Goal: Task Accomplishment & Management: Manage account settings

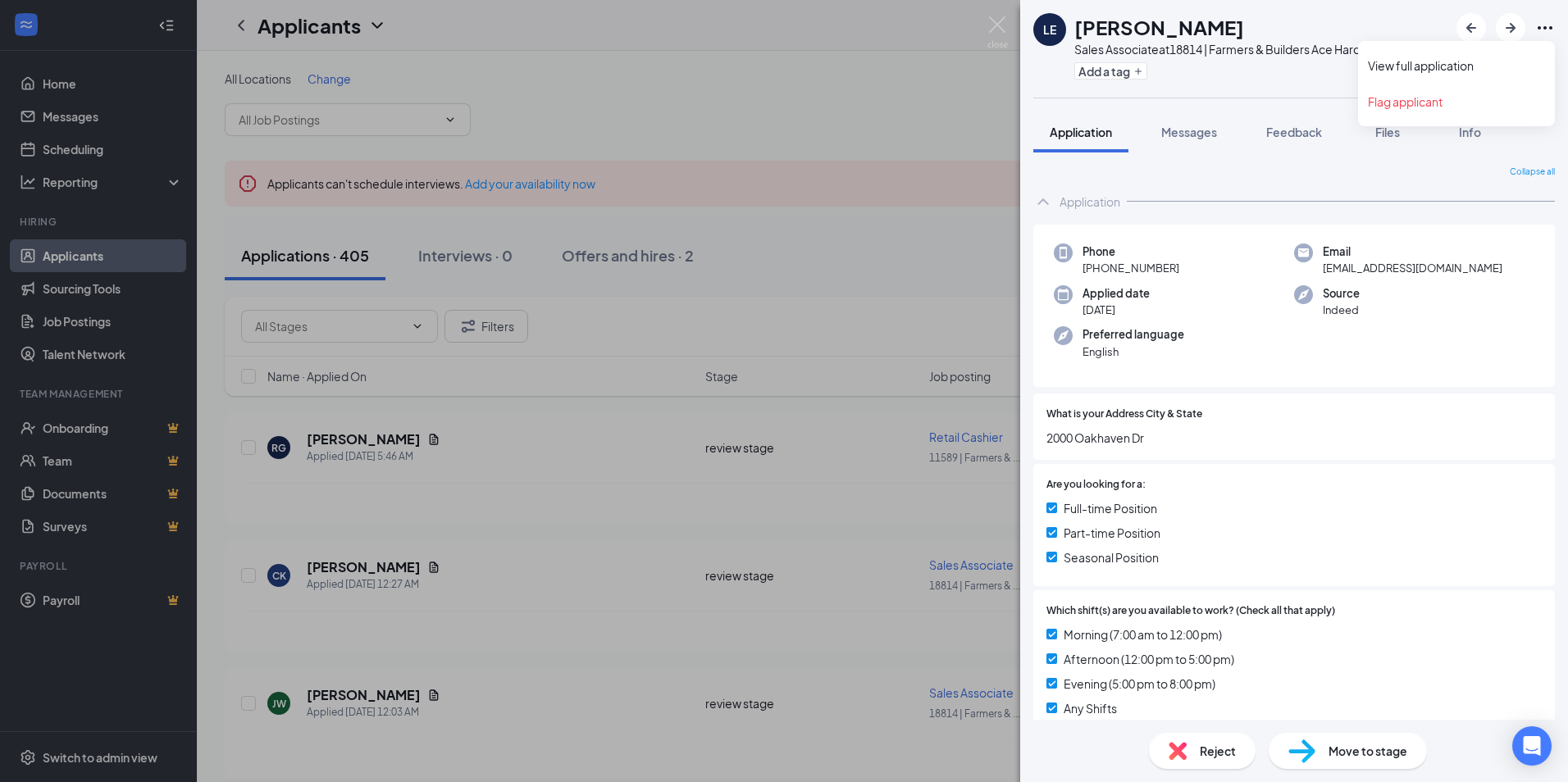
click at [1544, 30] on icon "Ellipses" at bounding box center [1545, 27] width 20 height 20
click at [1401, 61] on link "View full application" at bounding box center [1457, 65] width 177 height 16
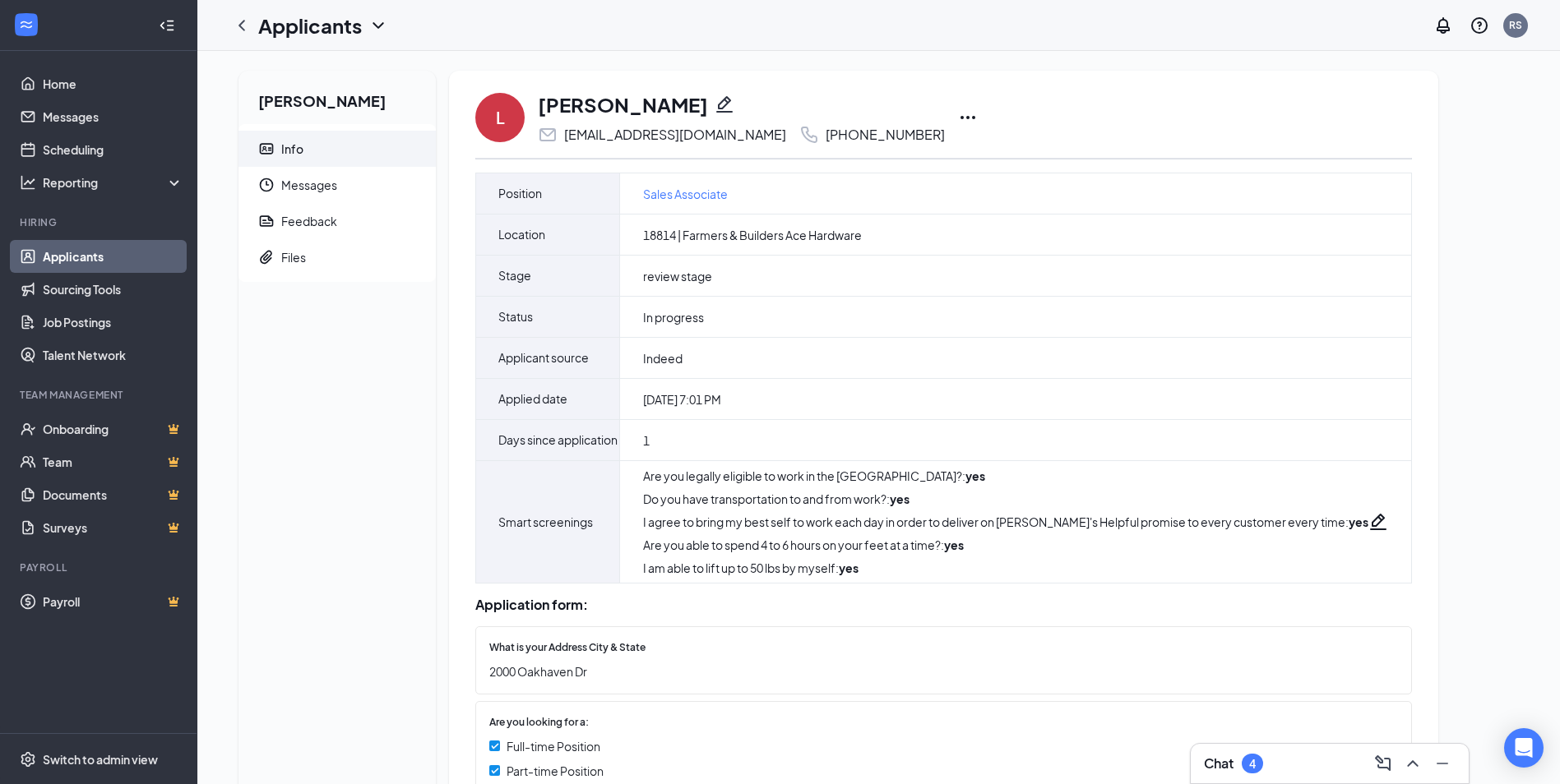
click at [958, 119] on icon "Ellipses" at bounding box center [968, 117] width 20 height 20
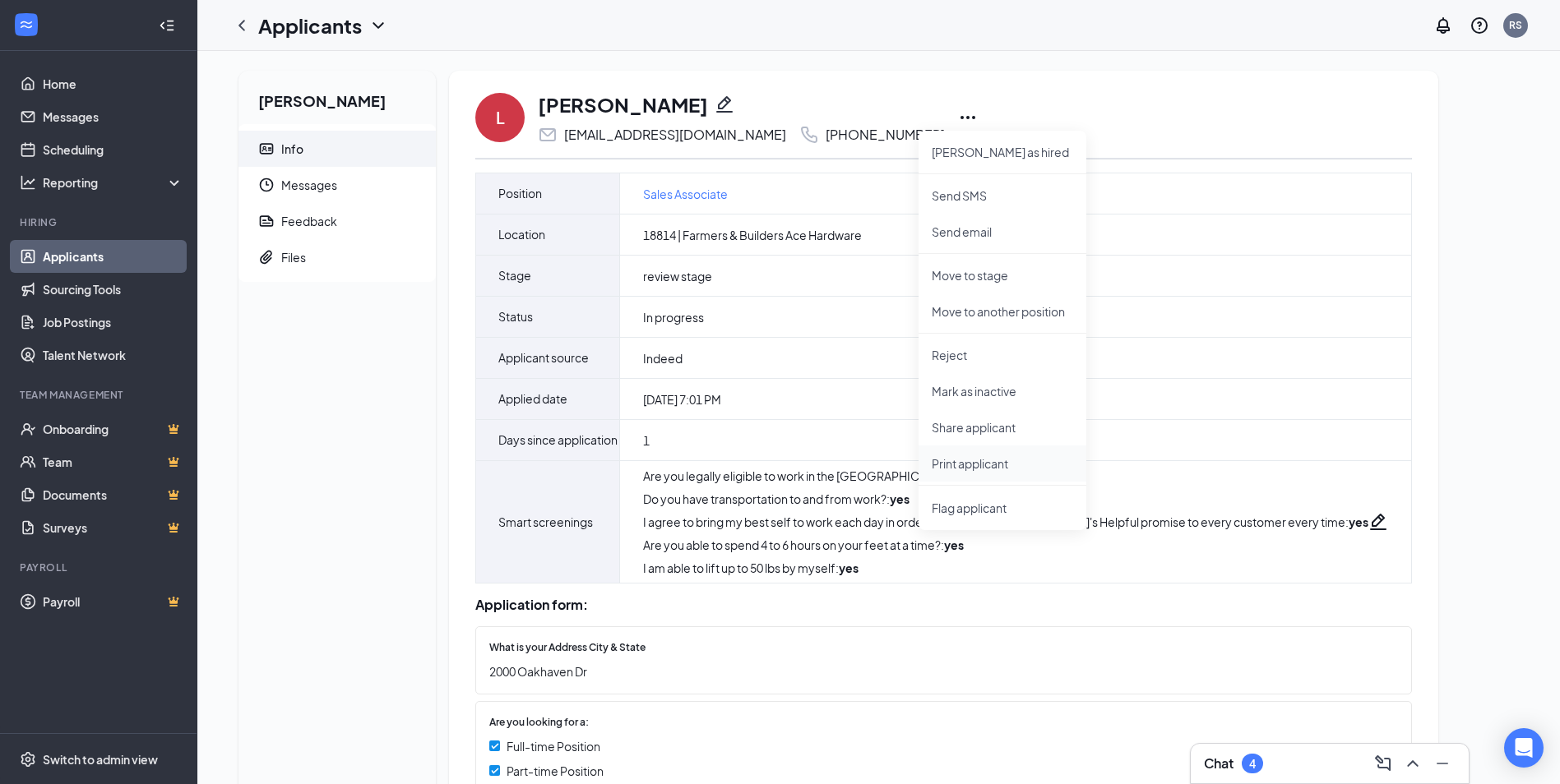
click at [962, 464] on p "Print applicant" at bounding box center [1002, 463] width 142 height 16
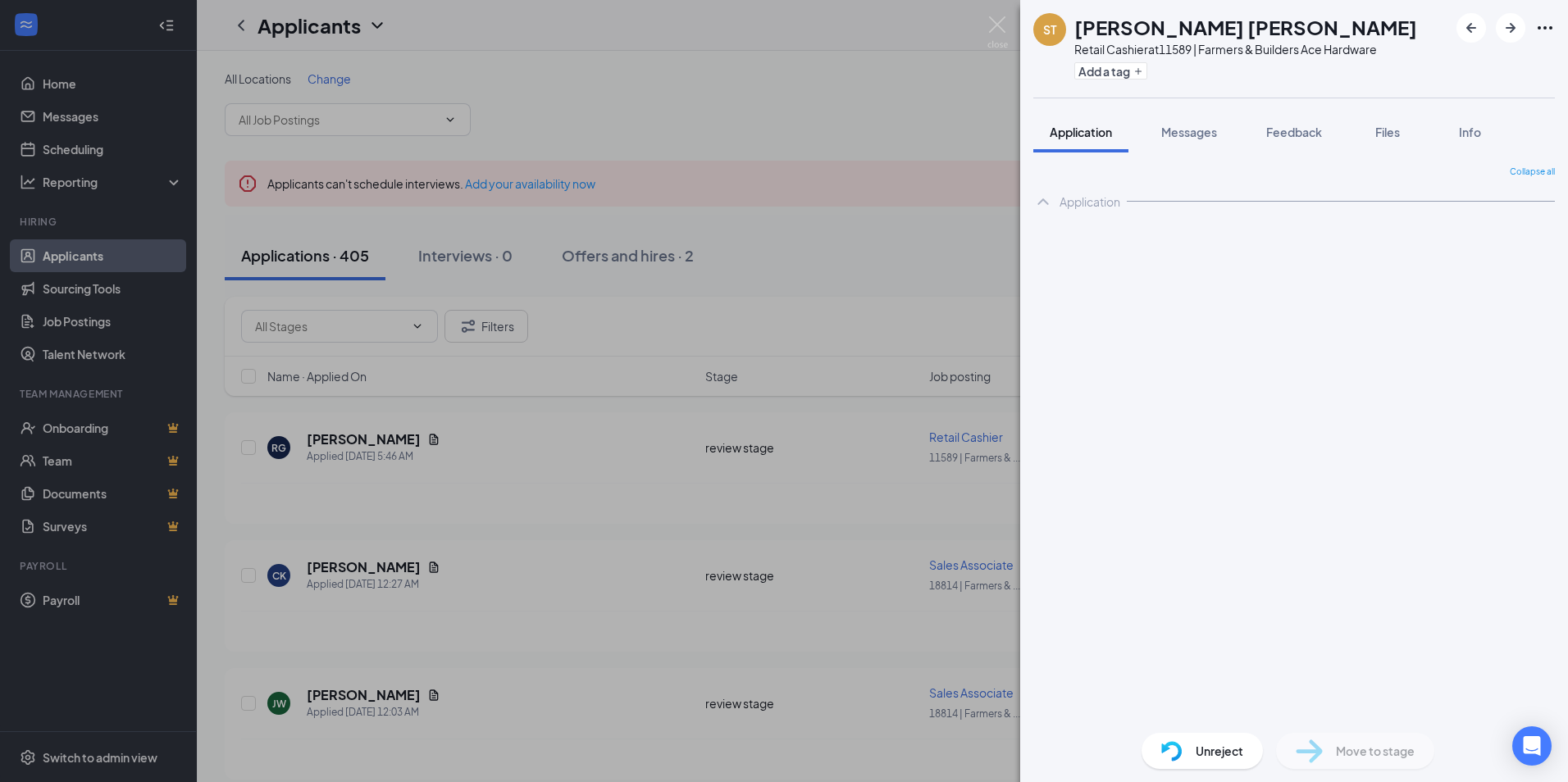
click at [1546, 26] on icon "Ellipses" at bounding box center [1545, 27] width 20 height 20
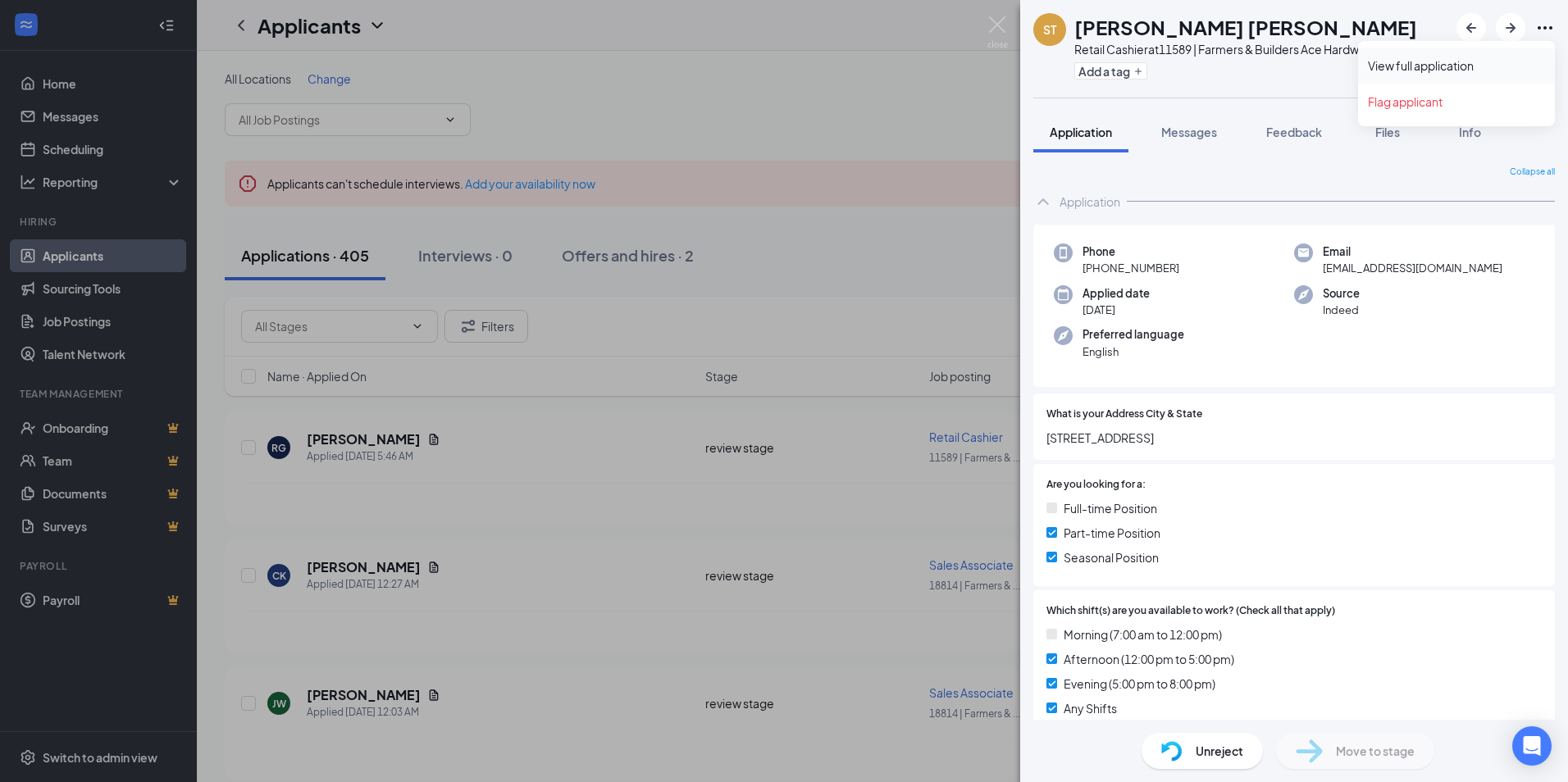
click at [1432, 65] on link "View full application" at bounding box center [1457, 65] width 177 height 16
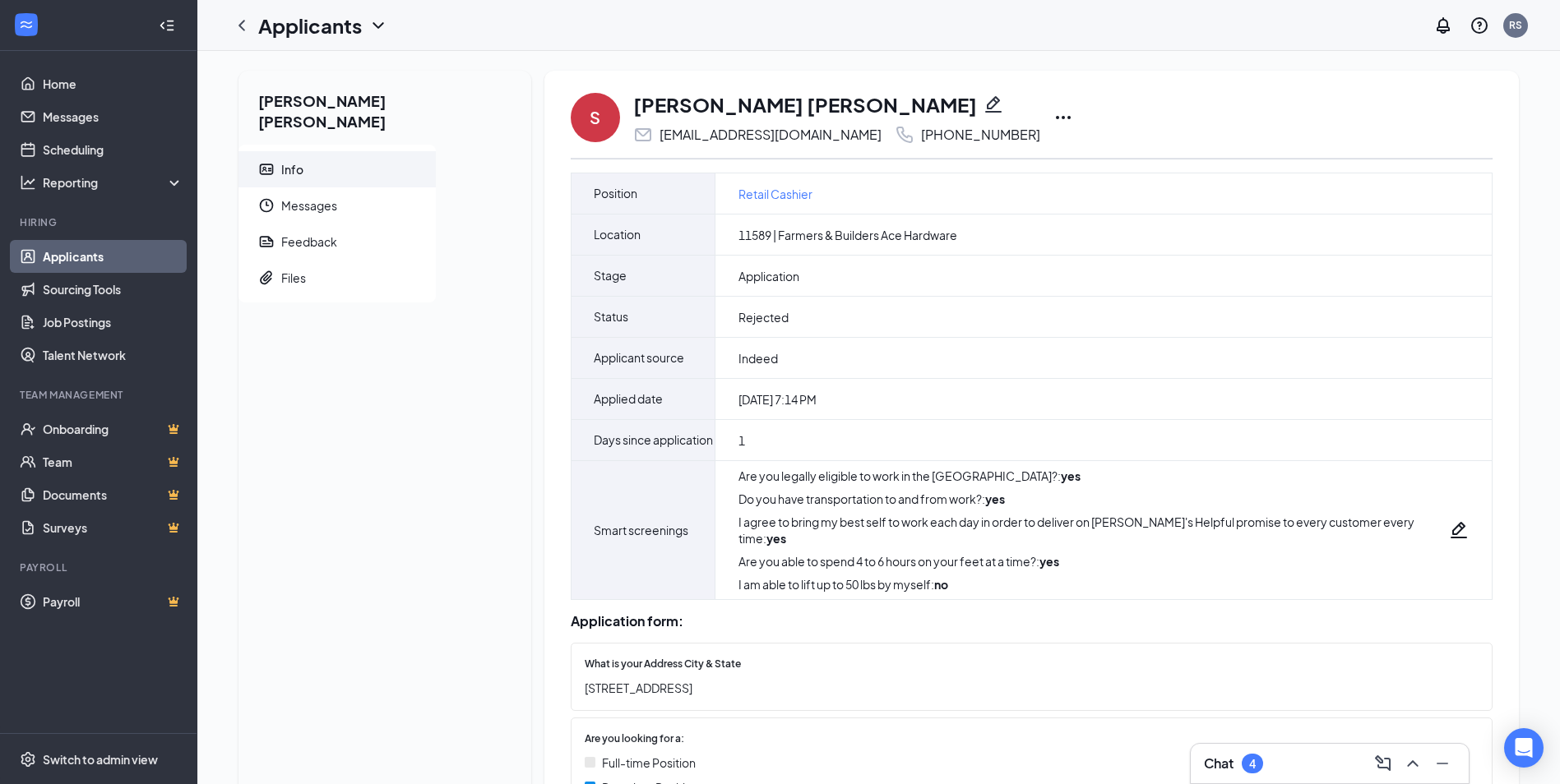
click at [1054, 114] on icon "Ellipses" at bounding box center [1063, 117] width 20 height 20
click at [991, 395] on p "Print applicant" at bounding box center [1062, 390] width 142 height 16
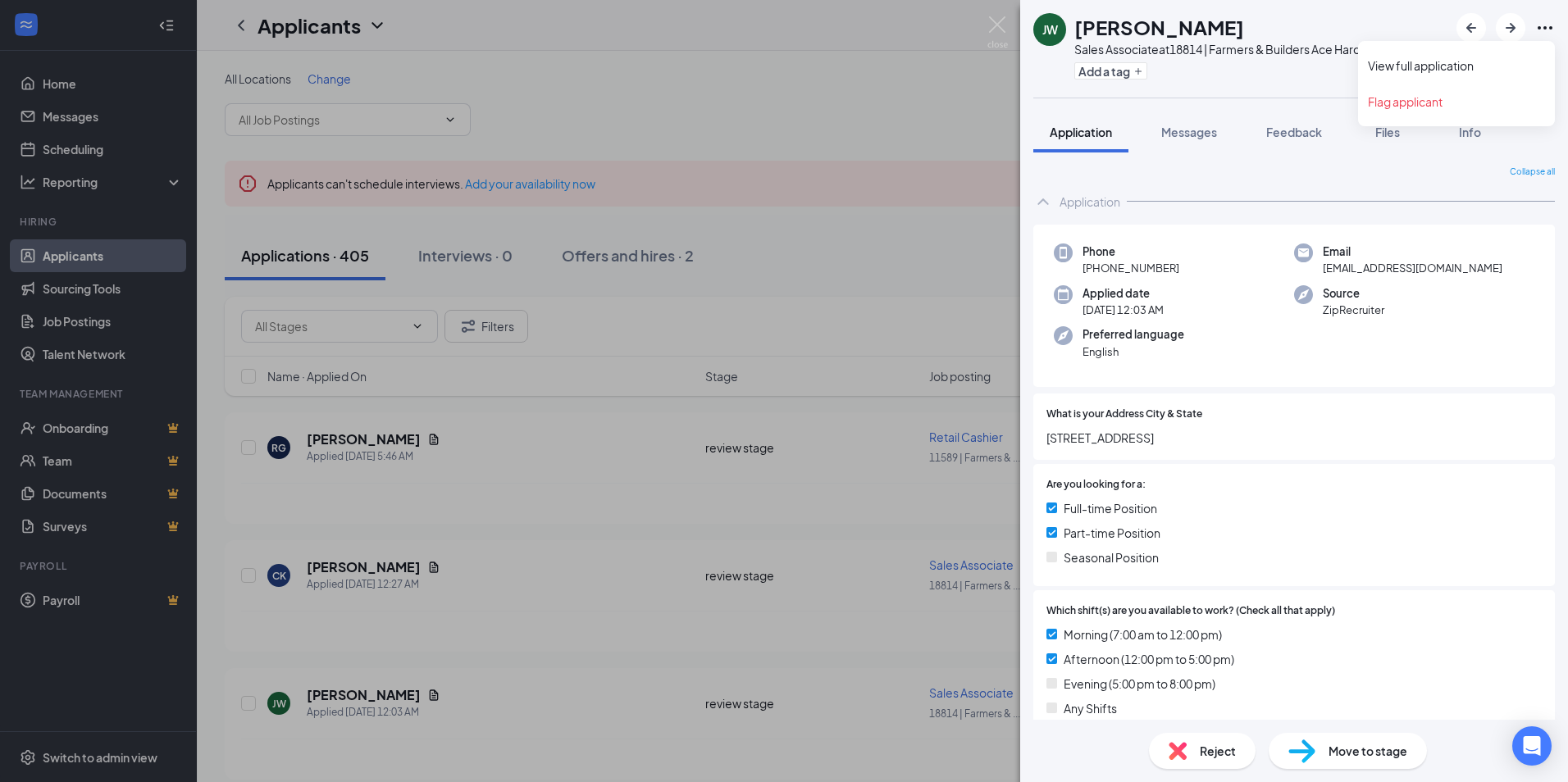
click at [1545, 34] on icon "Ellipses" at bounding box center [1545, 27] width 20 height 20
click at [1443, 67] on link "View full application" at bounding box center [1457, 65] width 177 height 16
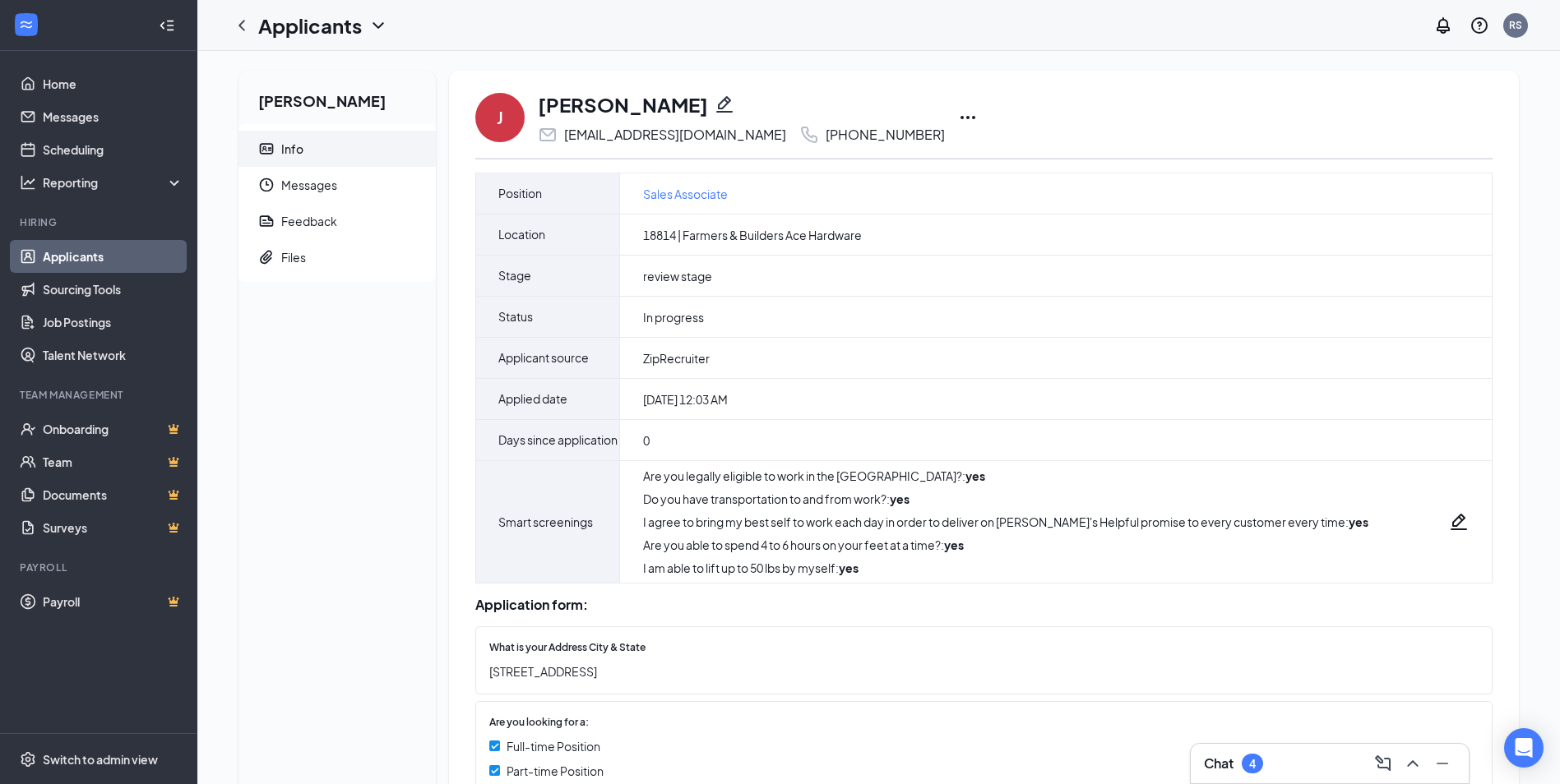
click at [958, 115] on icon "Ellipses" at bounding box center [968, 117] width 20 height 20
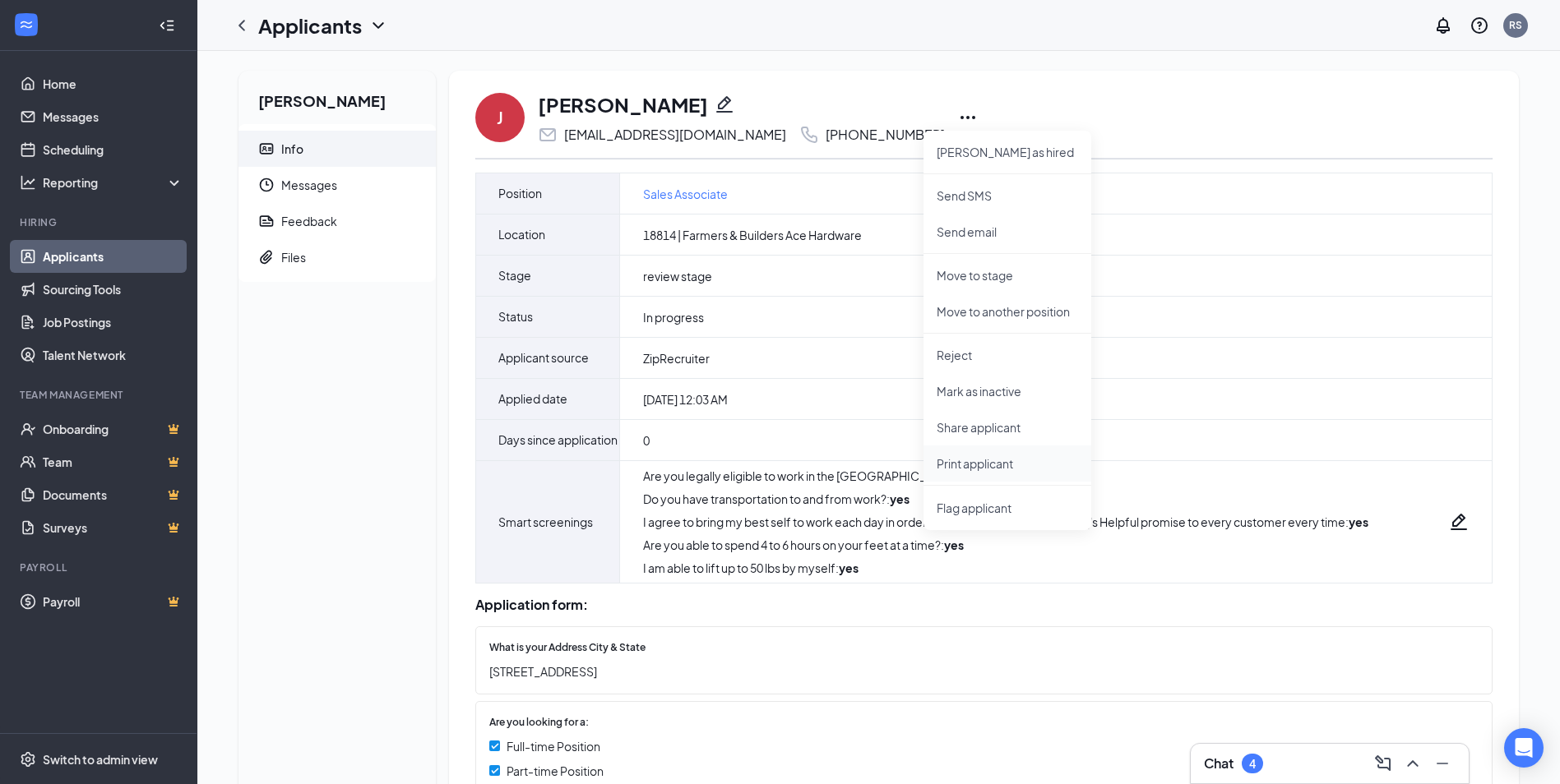
click at [991, 467] on p "Print applicant" at bounding box center [1008, 463] width 142 height 16
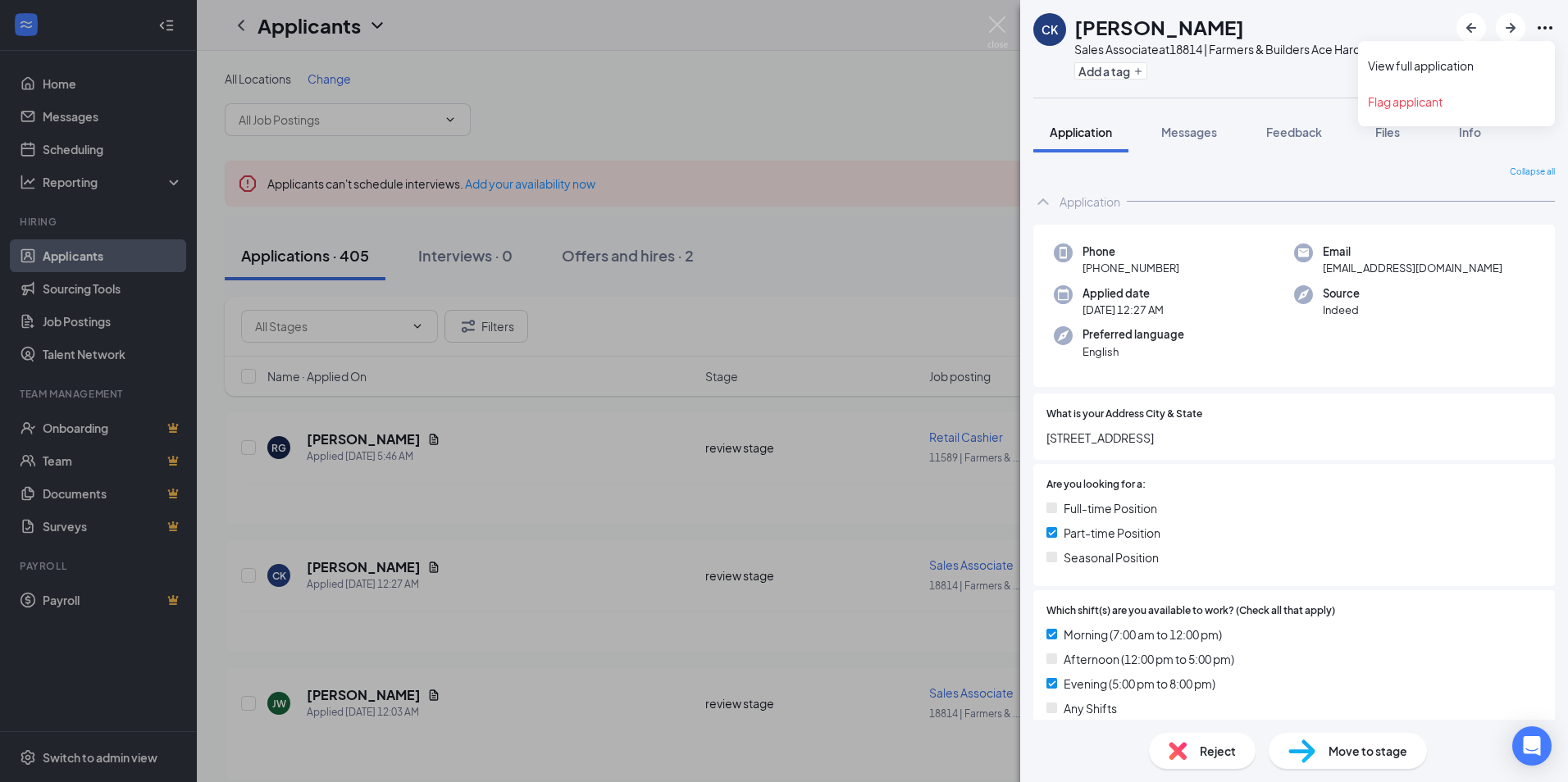
click at [1547, 31] on icon "Ellipses" at bounding box center [1545, 27] width 20 height 20
click at [1472, 60] on link "View full application" at bounding box center [1457, 65] width 177 height 16
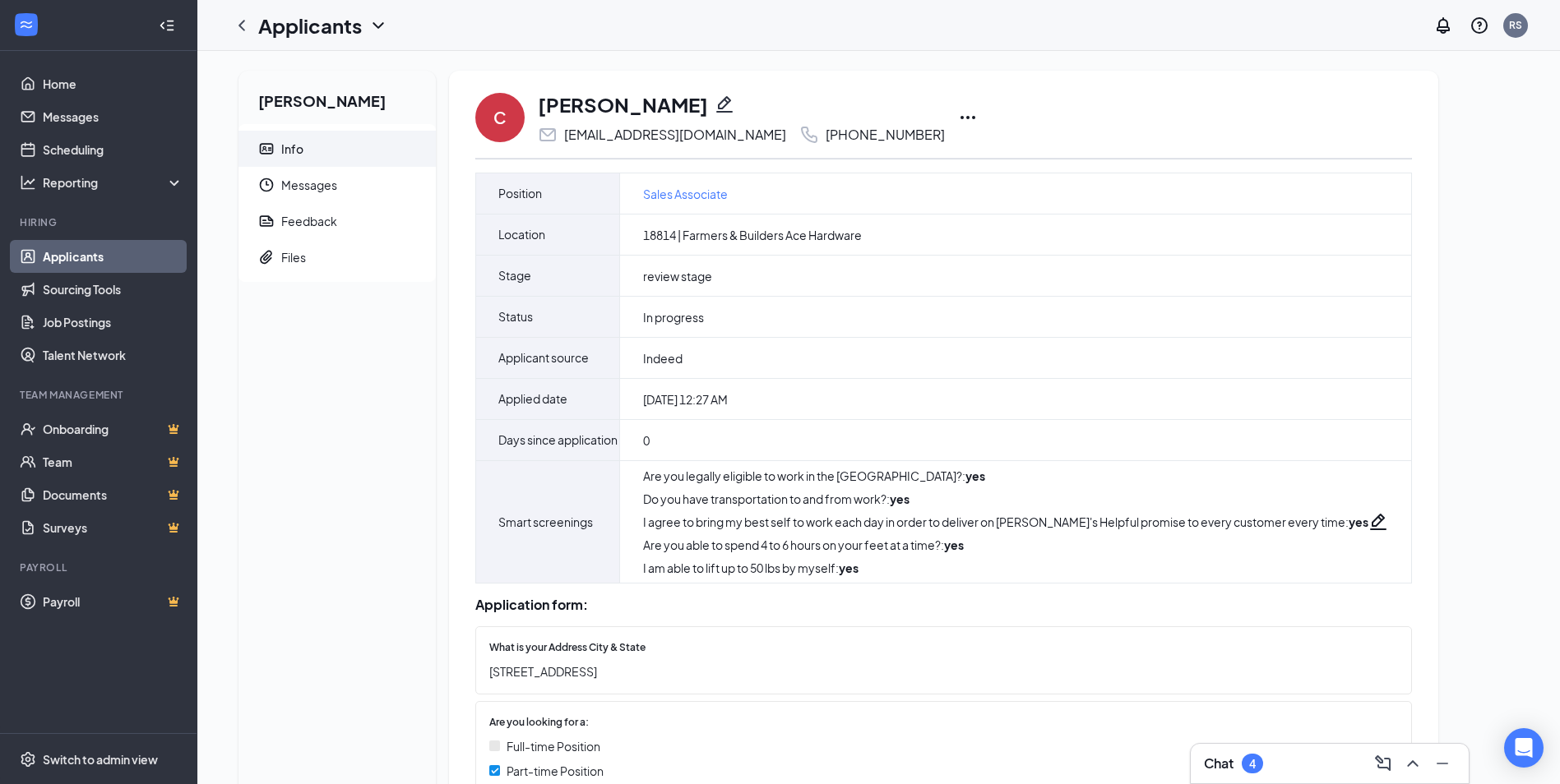
click at [958, 120] on icon "Ellipses" at bounding box center [968, 117] width 20 height 20
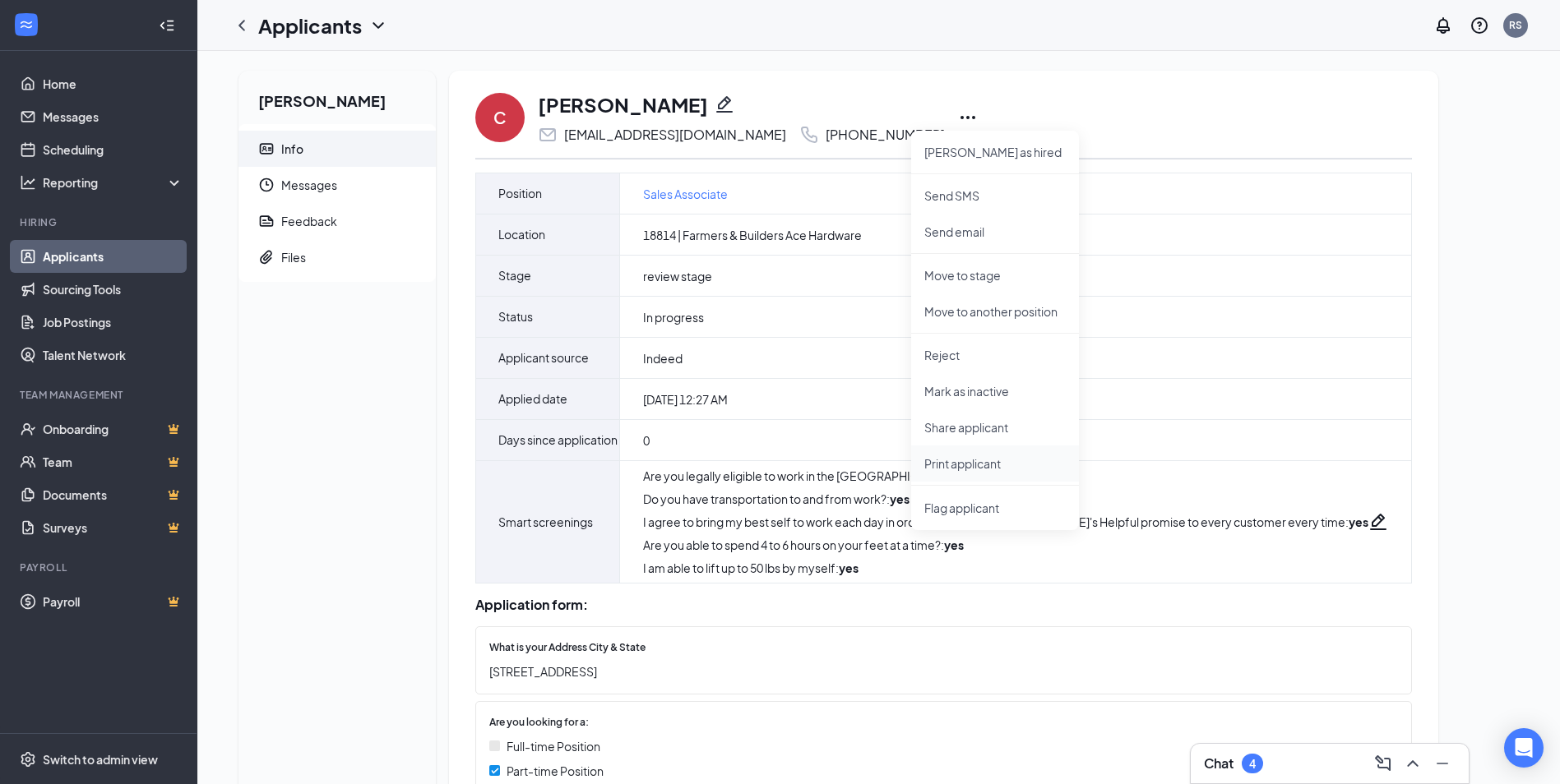
click at [939, 467] on p "Print applicant" at bounding box center [995, 463] width 142 height 16
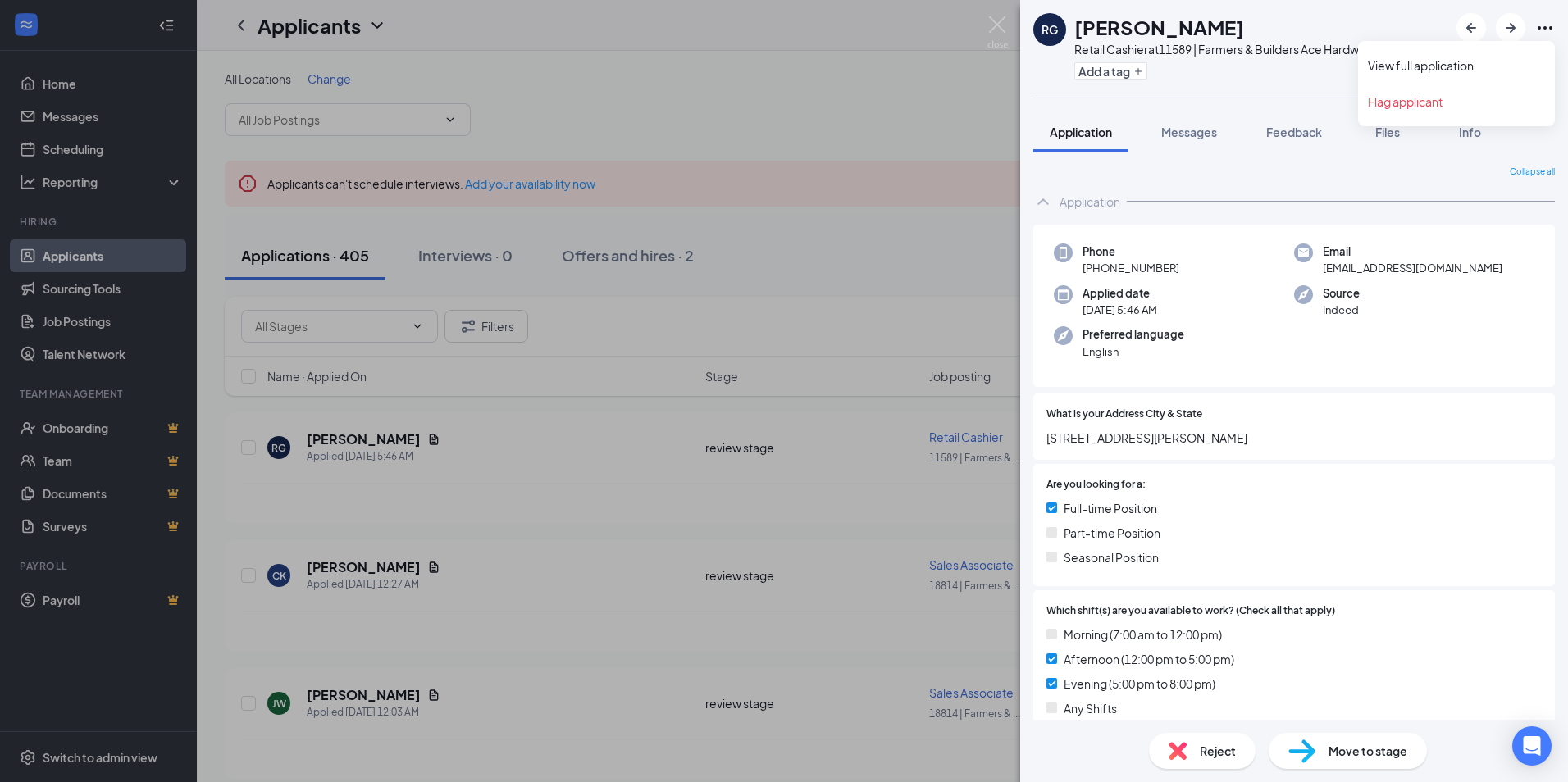
click at [1545, 27] on icon "Ellipses" at bounding box center [1544, 28] width 14 height 3
click at [1444, 64] on link "View full application" at bounding box center [1457, 65] width 177 height 16
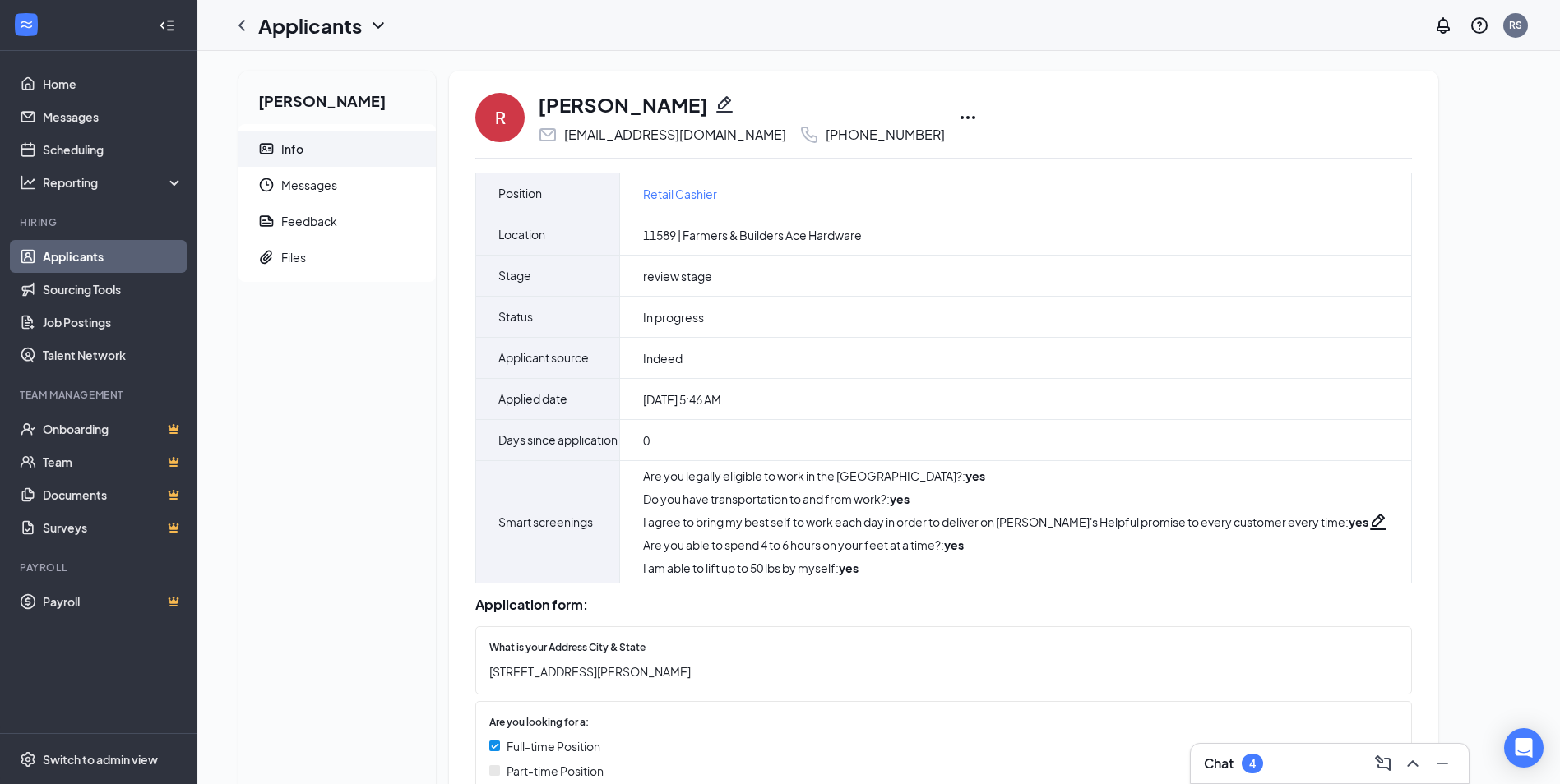
click at [958, 119] on icon "Ellipses" at bounding box center [968, 117] width 20 height 20
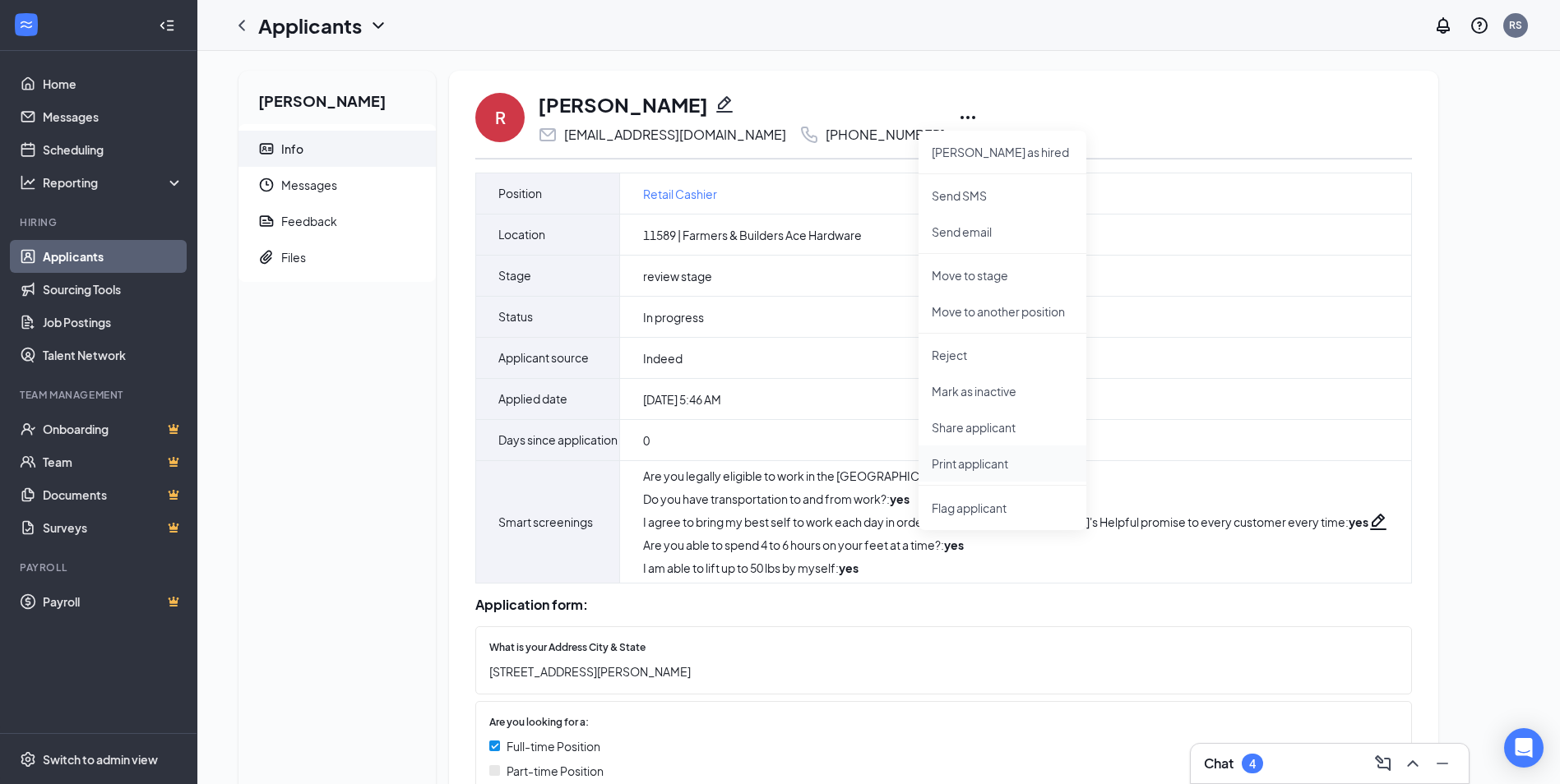
click at [954, 465] on p "Print applicant" at bounding box center [1002, 463] width 142 height 16
